Goal: Task Accomplishment & Management: Use online tool/utility

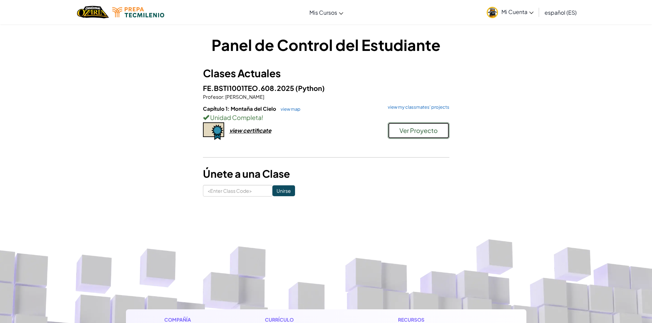
click at [420, 128] on span "Ver Proyecto" at bounding box center [418, 131] width 38 height 8
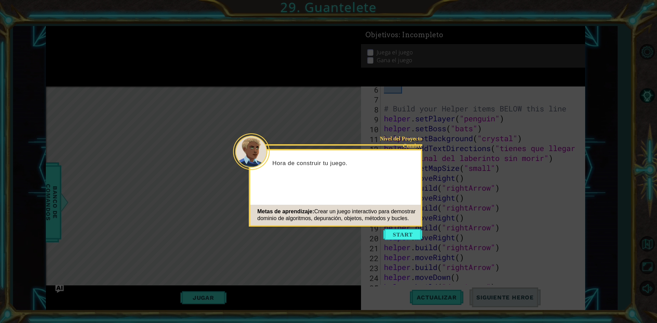
scroll to position [99, 0]
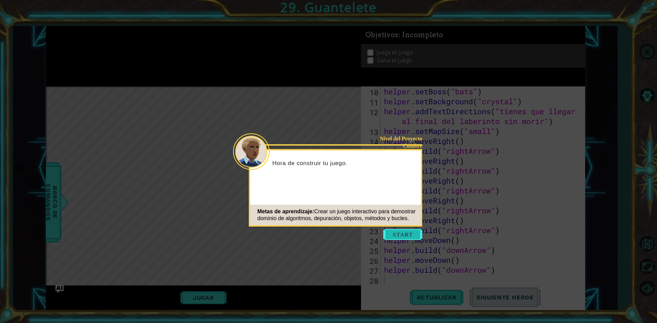
click at [396, 233] on button "Start" at bounding box center [402, 234] width 39 height 11
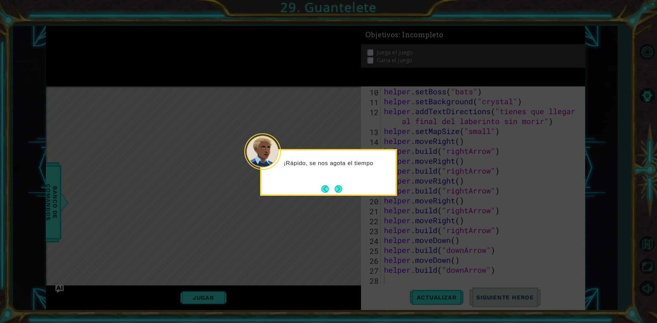
click at [347, 194] on div "¡Rápido, se nos agota el tiempo" at bounding box center [328, 172] width 137 height 47
drag, startPoint x: 346, startPoint y: 194, endPoint x: 342, endPoint y: 189, distance: 5.8
click at [342, 190] on div "¡Rápido, se nos agota el tiempo! Solo unos p" at bounding box center [328, 172] width 137 height 47
click at [342, 189] on button "Next" at bounding box center [339, 189] width 8 height 8
click at [348, 189] on div at bounding box center [328, 172] width 137 height 47
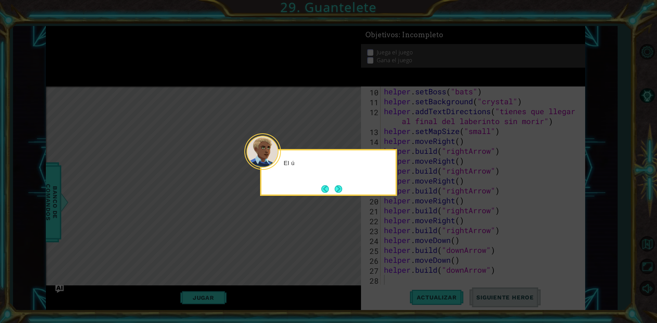
click at [348, 189] on div "El ú" at bounding box center [328, 172] width 137 height 47
click at [342, 188] on button "Next" at bounding box center [338, 189] width 8 height 8
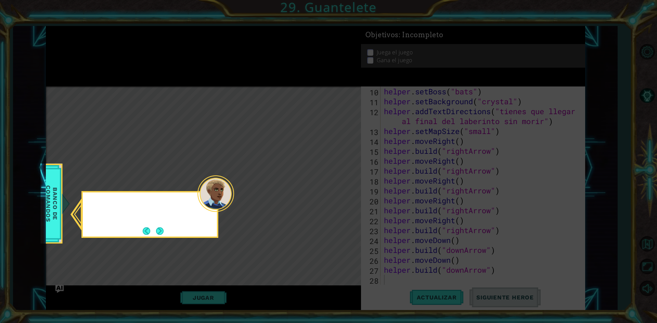
click at [342, 188] on icon at bounding box center [328, 161] width 657 height 323
click at [162, 231] on button "Next" at bounding box center [160, 231] width 8 height 8
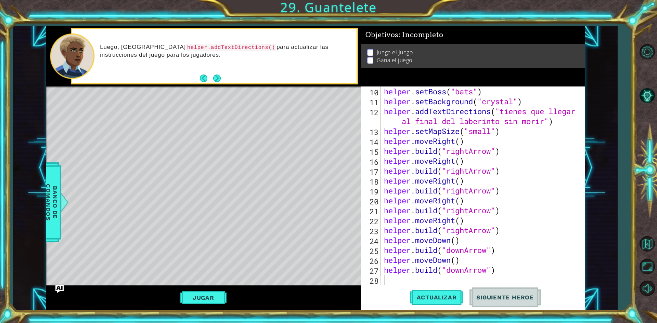
click at [214, 83] on div "Luego, [GEOGRAPHIC_DATA] helper.addTextDirections() para actualizar las instruc…" at bounding box center [214, 56] width 287 height 57
click at [224, 67] on div "Luego, [GEOGRAPHIC_DATA] helper.addTextDirections() para actualizar las instruc…" at bounding box center [225, 56] width 261 height 32
click at [216, 80] on button "Next" at bounding box center [217, 79] width 8 height 8
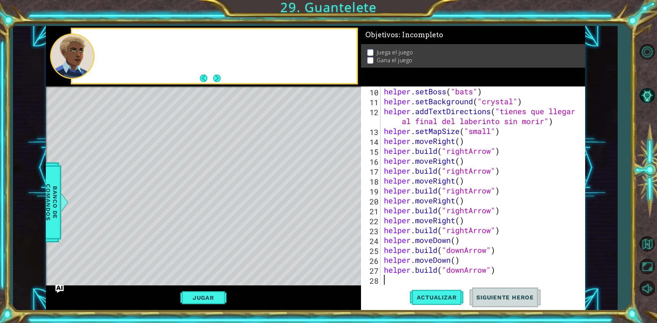
click at [216, 80] on button "Next" at bounding box center [217, 79] width 8 height 8
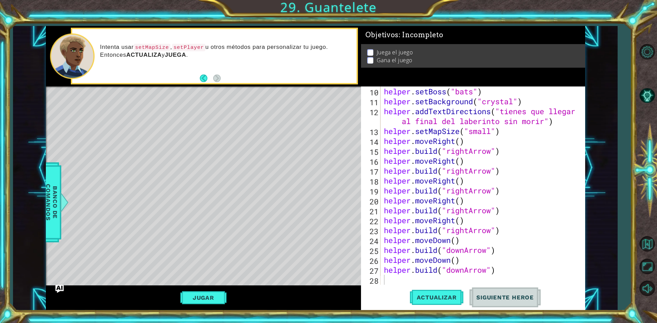
click at [327, 128] on div "Level Map" at bounding box center [204, 188] width 316 height 202
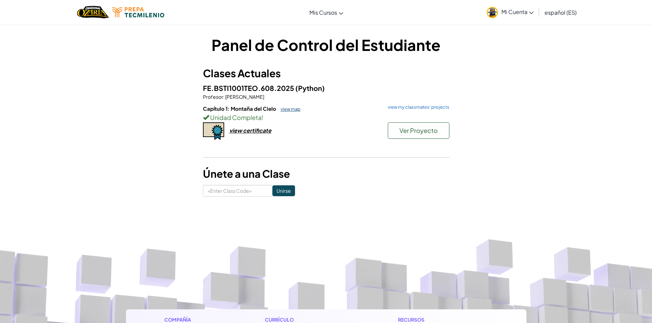
click at [290, 110] on link "view map" at bounding box center [288, 108] width 23 height 5
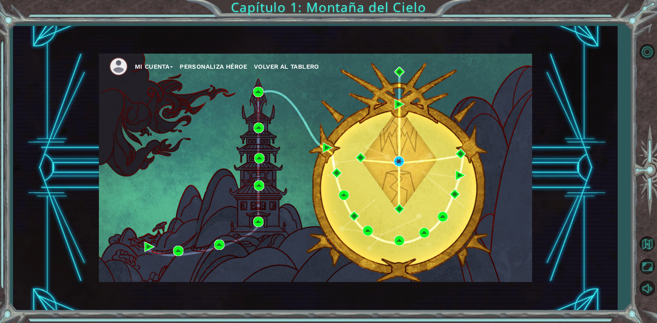
click at [525, 222] on div "Mi Cuenta Personaliza Héroe Volver al Tablero" at bounding box center [315, 168] width 433 height 229
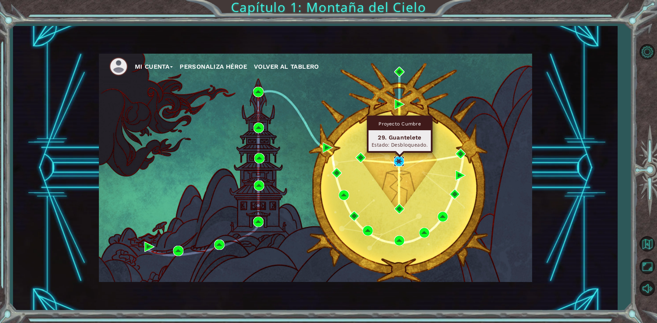
click at [397, 158] on img at bounding box center [399, 161] width 10 height 10
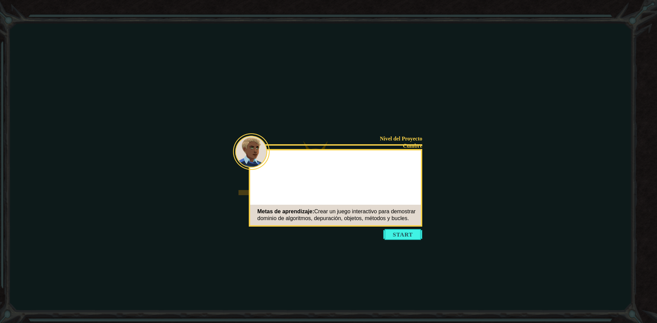
click at [401, 233] on button "Start" at bounding box center [402, 234] width 39 height 11
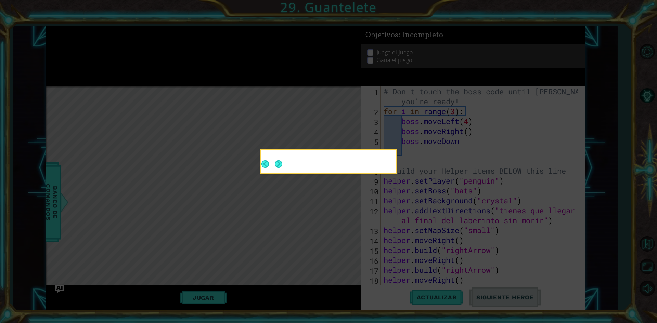
click at [401, 233] on icon at bounding box center [328, 161] width 657 height 323
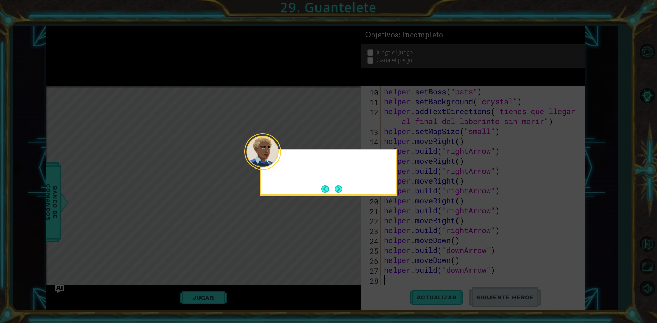
scroll to position [99, 0]
click at [335, 191] on button "Next" at bounding box center [339, 189] width 8 height 8
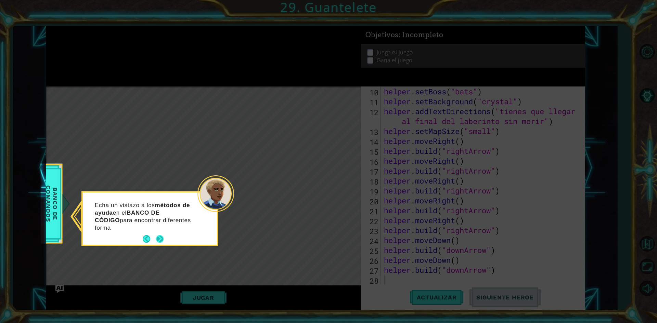
click at [161, 235] on button "Next" at bounding box center [160, 239] width 8 height 8
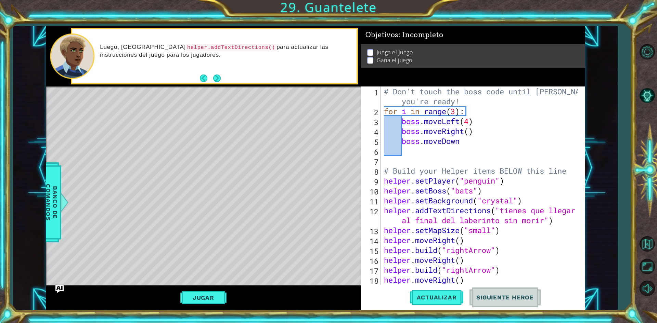
scroll to position [0, 0]
click at [222, 298] on button "Jugar" at bounding box center [203, 298] width 46 height 13
